Goal: Book appointment/travel/reservation

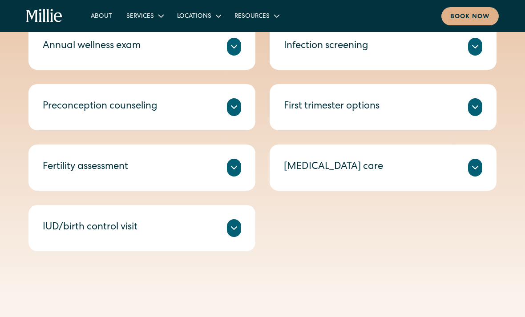
scroll to position [455, 0]
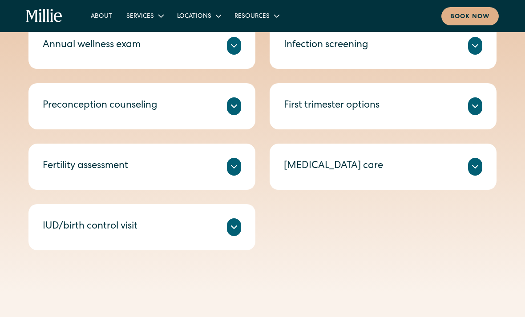
click at [146, 18] on div "Services" at bounding box center [140, 16] width 28 height 9
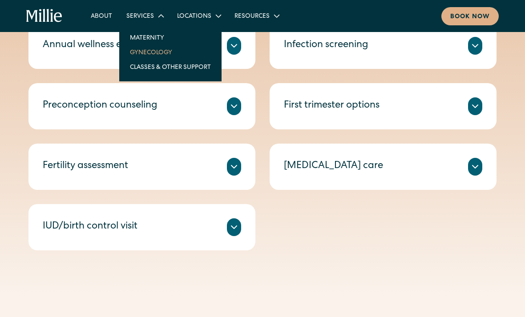
click at [144, 23] on div "Services" at bounding box center [144, 15] width 51 height 15
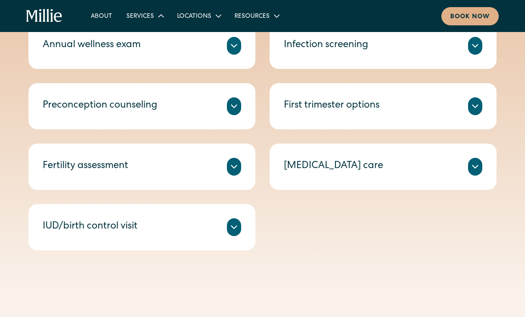
click at [196, 19] on div "Locations" at bounding box center [194, 16] width 34 height 9
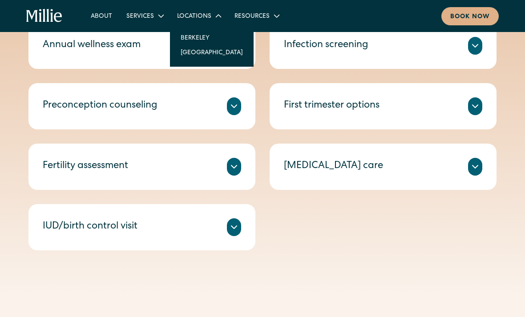
click at [250, 13] on div "Resources" at bounding box center [252, 16] width 35 height 9
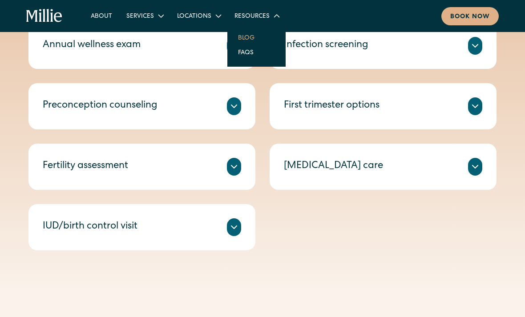
click at [248, 37] on link "Blog" at bounding box center [246, 37] width 31 height 15
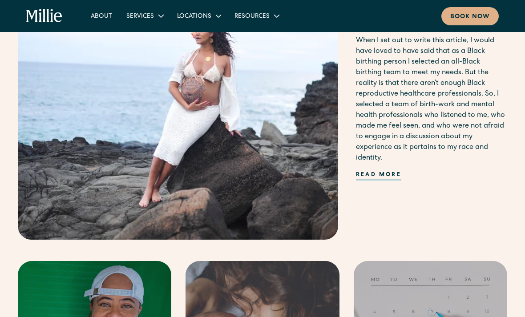
scroll to position [591, 0]
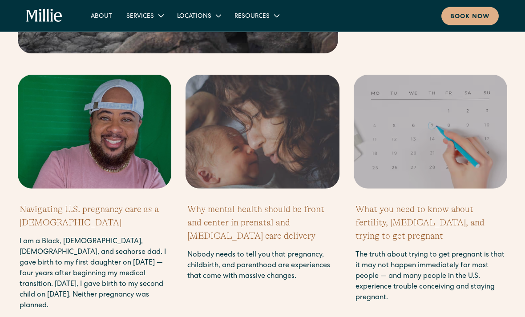
click at [3, 289] on div "Birthing While Black in America: A Black Mother's Experience of Building a Stro…" at bounding box center [262, 159] width 525 height 967
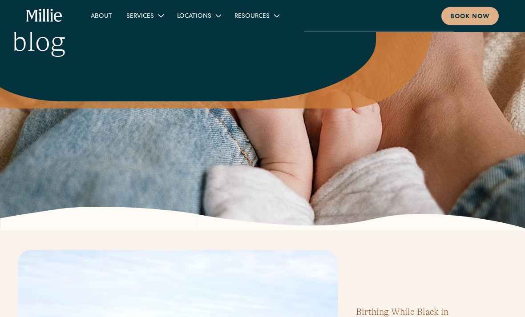
scroll to position [0, 0]
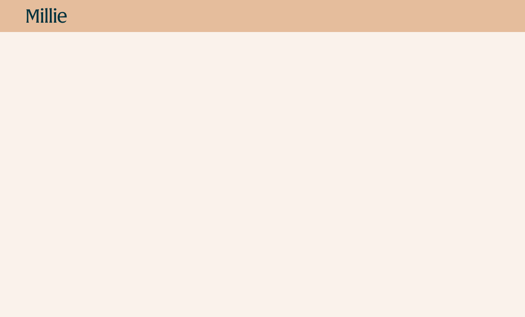
scroll to position [320, 0]
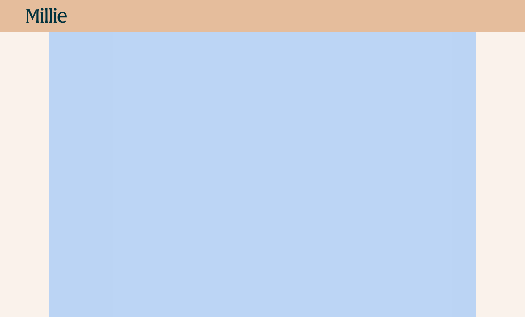
click at [16, 97] on div "Schedule your appointment We offer compassionate, expert care for a wide range …" at bounding box center [262, 65] width 525 height 629
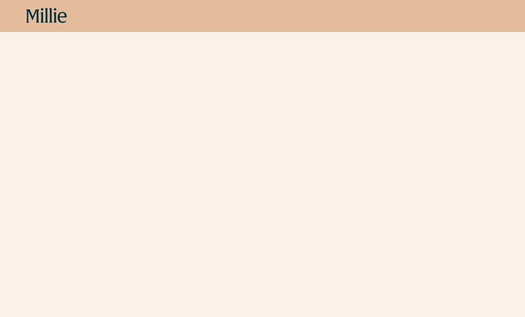
scroll to position [349, 0]
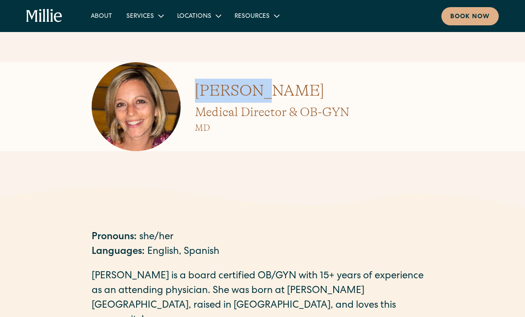
click at [407, 123] on div "Amy Kane Medical Director & OB-GYN MD" at bounding box center [263, 106] width 342 height 89
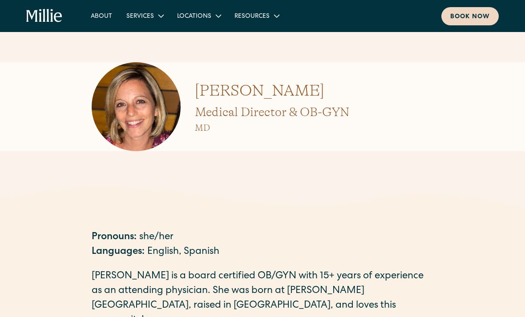
click at [471, 17] on div "Book now" at bounding box center [471, 16] width 40 height 9
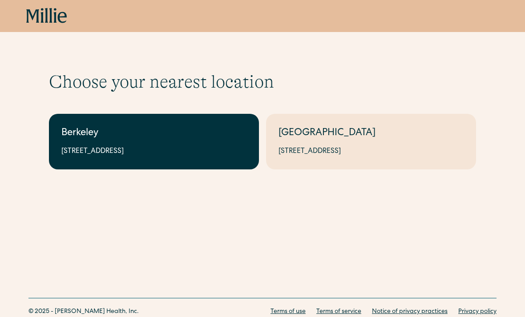
click at [61, 151] on link "Berkeley 2999 Regent St, Suite 524, Berkeley, CA 94705" at bounding box center [154, 142] width 210 height 56
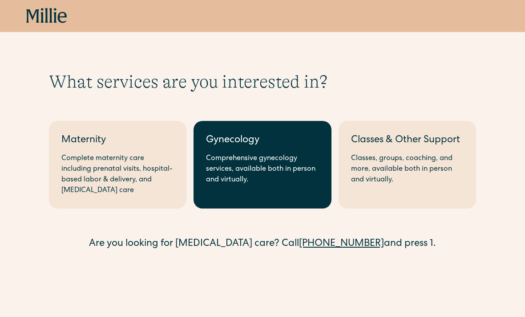
click at [219, 164] on div "Comprehensive gynecology services, available both in person and virtually." at bounding box center [262, 170] width 113 height 32
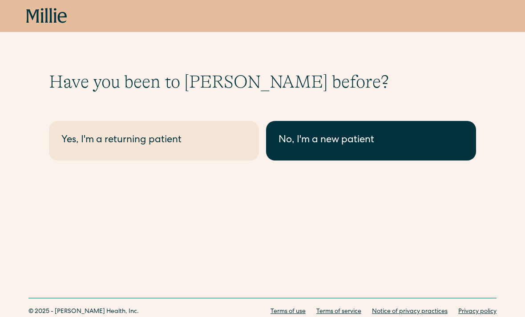
click at [398, 138] on div "No, I'm a new patient" at bounding box center [371, 141] width 185 height 15
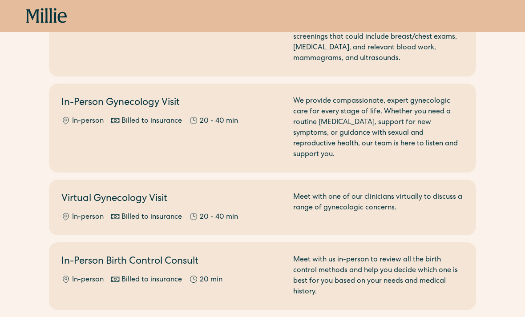
scroll to position [138, 0]
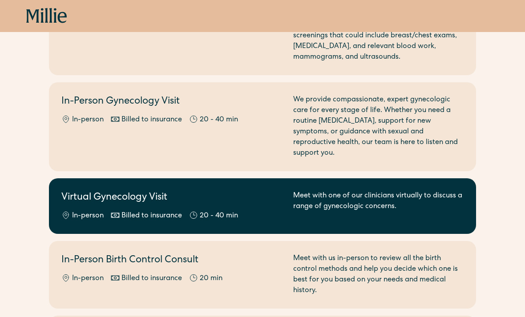
click at [71, 200] on div "Virtual Gynecology Visit In-person Billed to insurance 20 - 40 min" at bounding box center [171, 206] width 221 height 31
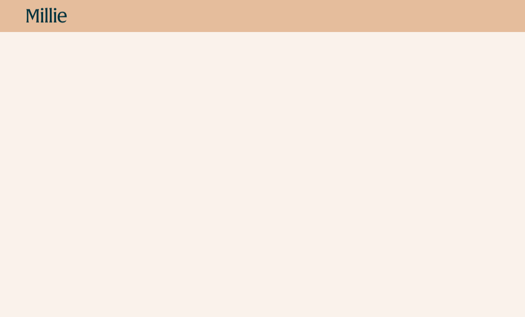
scroll to position [388, 0]
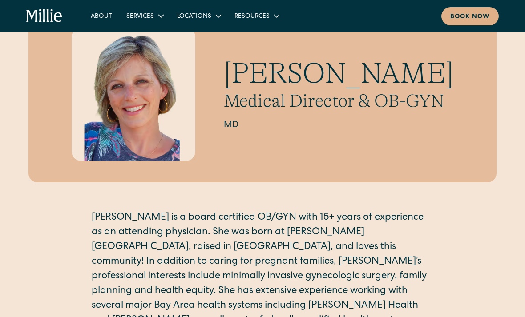
scroll to position [54, 0]
click at [396, 98] on h2 "Medical Director & OB-GYN" at bounding box center [339, 101] width 230 height 21
click at [63, 153] on div "[PERSON_NAME] Medical Director & OB-GYN MD" at bounding box center [262, 95] width 468 height 176
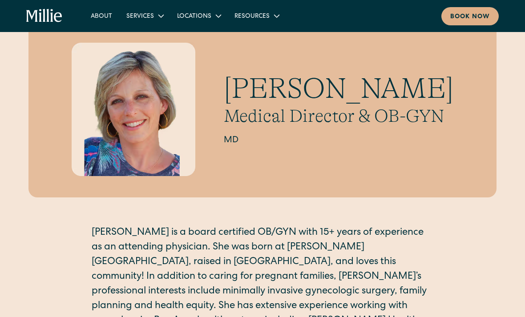
scroll to position [0, 0]
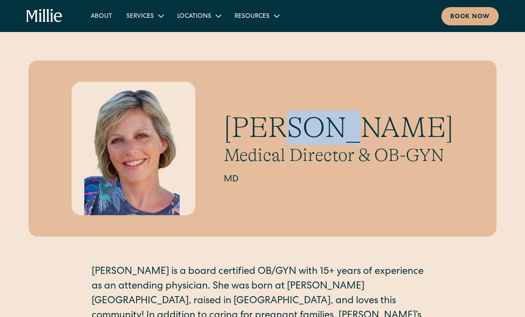
click at [420, 179] on h2 "MD" at bounding box center [339, 179] width 230 height 13
